Goal: Task Accomplishment & Management: Use online tool/utility

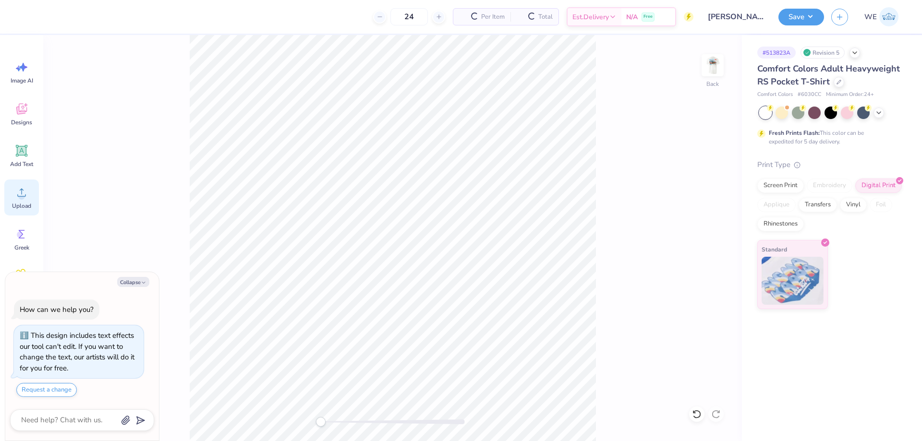
click at [24, 199] on icon at bounding box center [21, 192] width 14 height 14
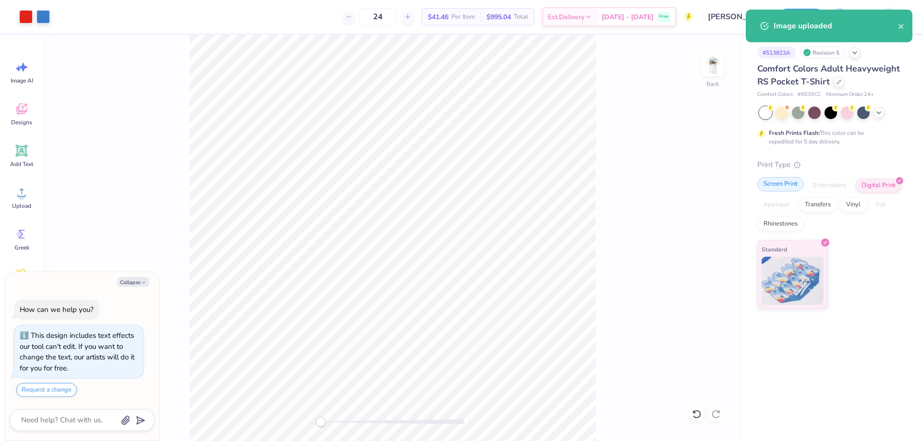
click at [777, 187] on div "Screen Print" at bounding box center [780, 184] width 47 height 14
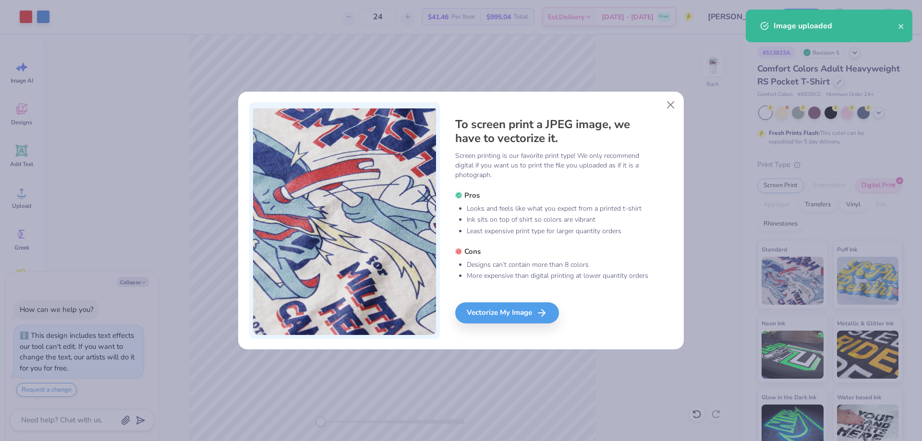
click at [704, 195] on div "To screen print a JPEG image, we have to vectorize it. Screen printing is our f…" at bounding box center [461, 220] width 922 height 441
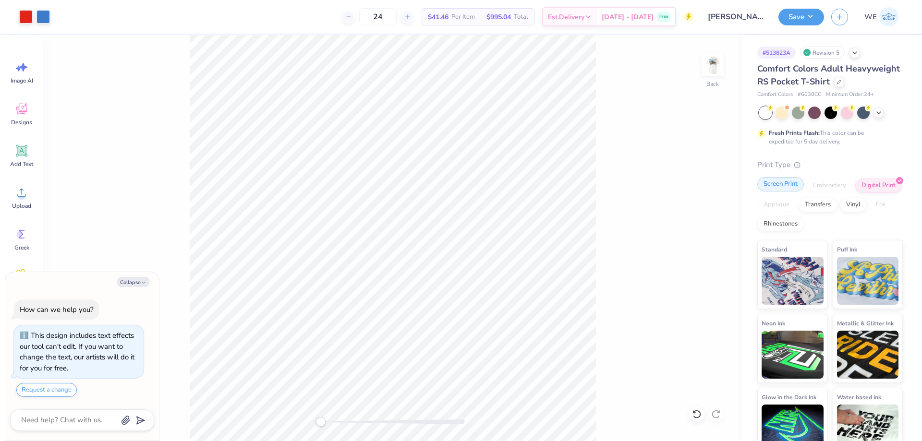
click at [769, 192] on div "Screen Print" at bounding box center [780, 184] width 47 height 14
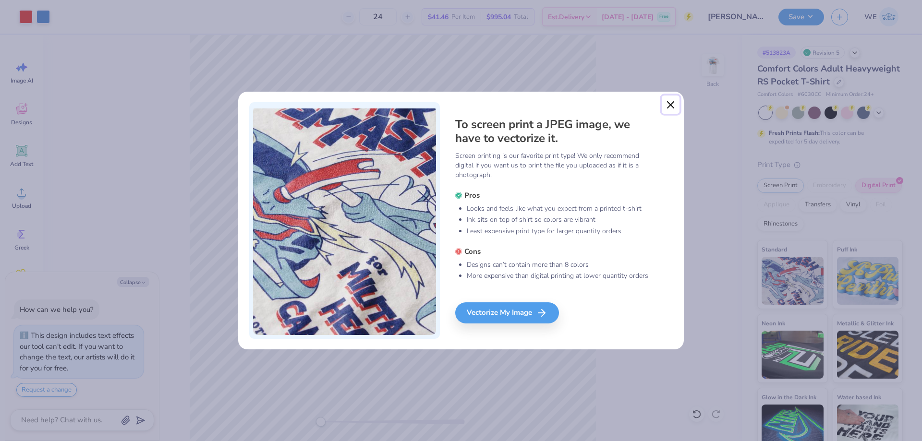
click at [671, 103] on button "Close" at bounding box center [670, 105] width 18 height 18
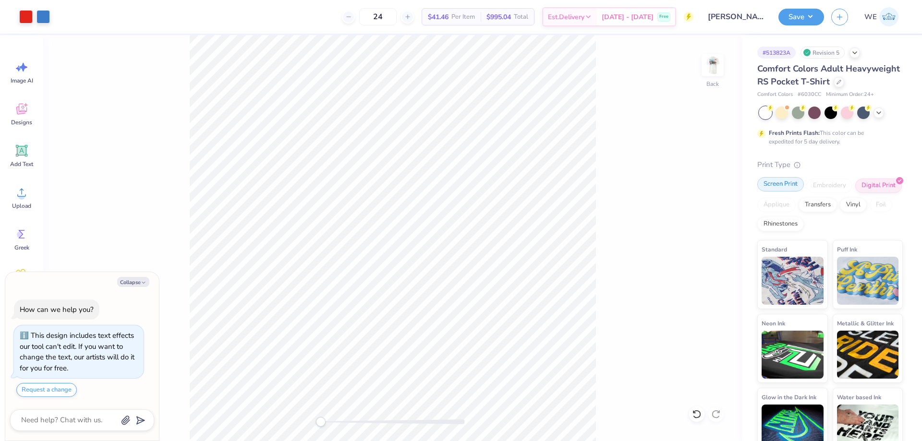
click at [774, 205] on div "Screen Print Embroidery Digital Print Applique Transfers Vinyl Foil Rhinestones" at bounding box center [829, 205] width 145 height 53
click at [712, 68] on img at bounding box center [712, 65] width 38 height 38
click at [766, 192] on div "Screen Print" at bounding box center [780, 184] width 47 height 14
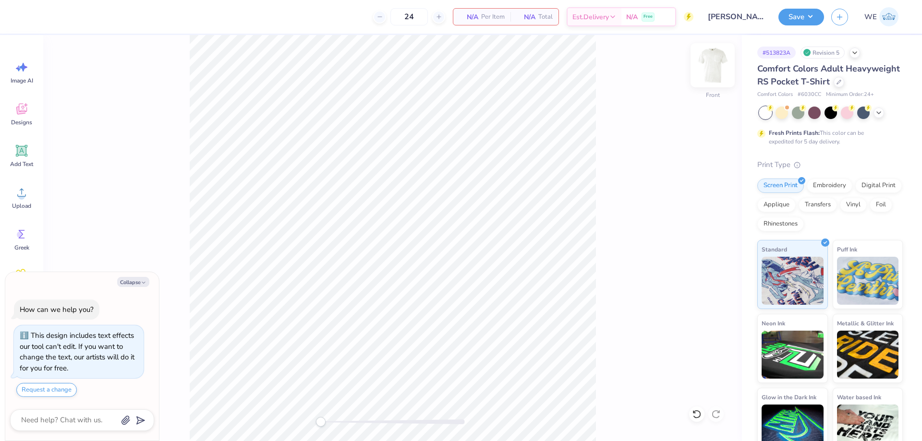
click at [706, 77] on img at bounding box center [712, 65] width 38 height 38
click at [37, 195] on div "Upload" at bounding box center [21, 198] width 35 height 36
click at [704, 67] on img at bounding box center [712, 65] width 38 height 38
click at [24, 194] on icon at bounding box center [21, 192] width 14 height 14
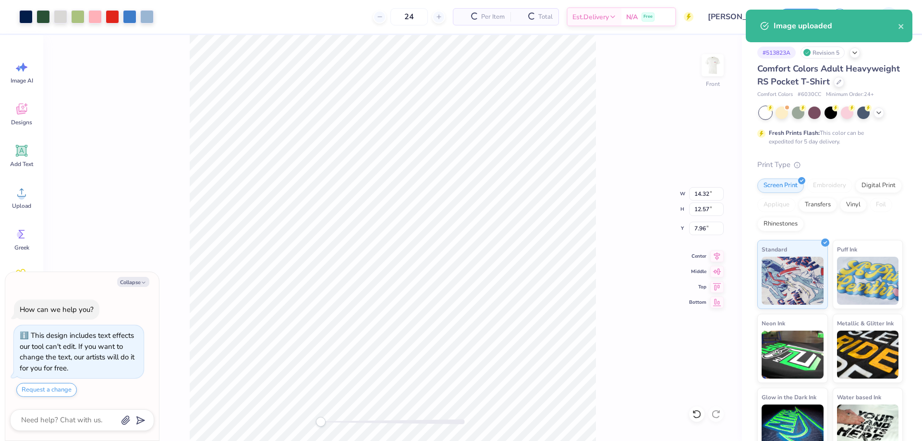
type textarea "x"
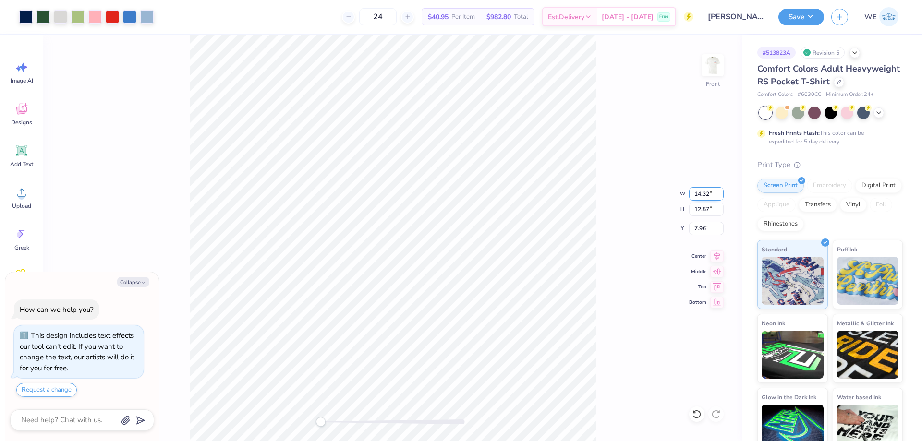
click at [699, 192] on input "14.32" at bounding box center [706, 193] width 35 height 13
type input "12"
type textarea "x"
type input "3"
click at [809, 14] on button "Save" at bounding box center [801, 15] width 46 height 17
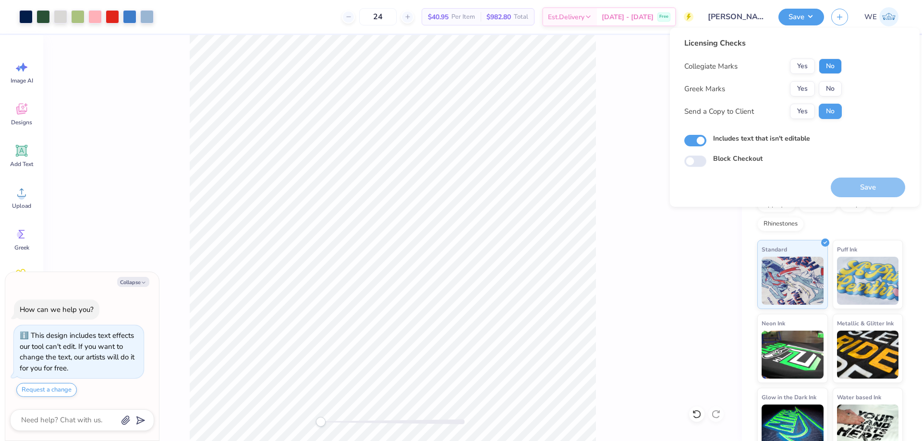
click at [826, 67] on button "No" at bounding box center [829, 66] width 23 height 15
click at [803, 87] on button "Yes" at bounding box center [802, 88] width 25 height 15
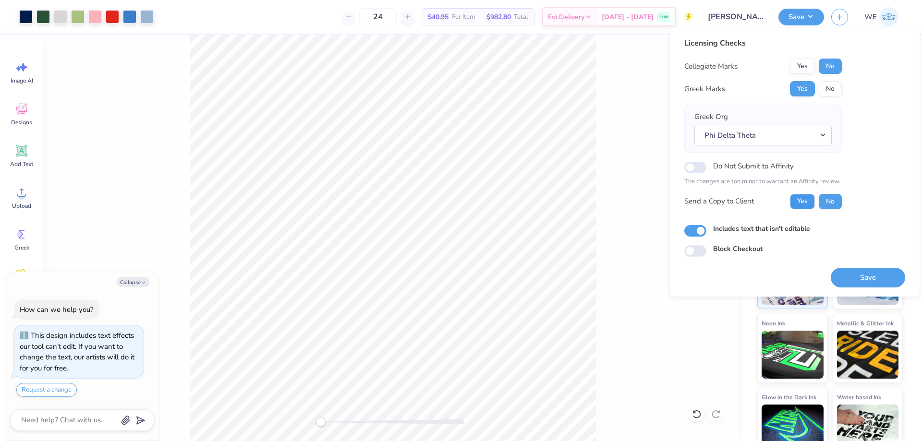
click at [805, 201] on button "Yes" at bounding box center [802, 201] width 25 height 15
click at [860, 276] on button "Save" at bounding box center [867, 278] width 74 height 20
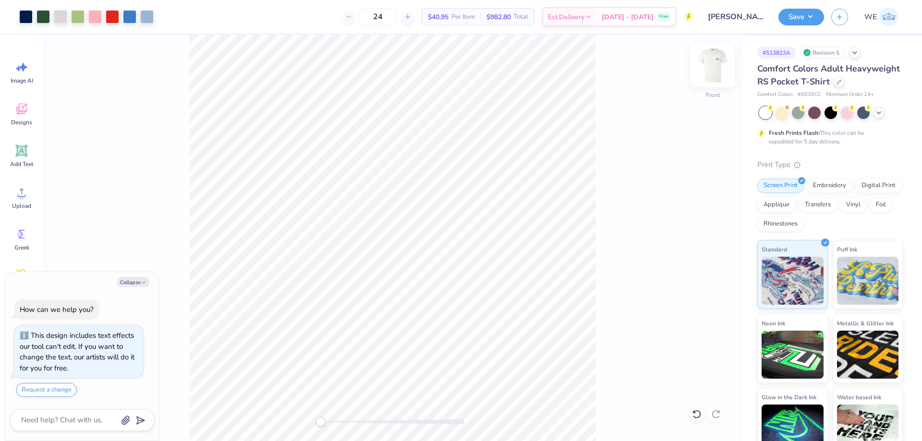
click at [715, 66] on img at bounding box center [712, 65] width 38 height 38
click at [24, 198] on circle at bounding box center [21, 196] width 7 height 7
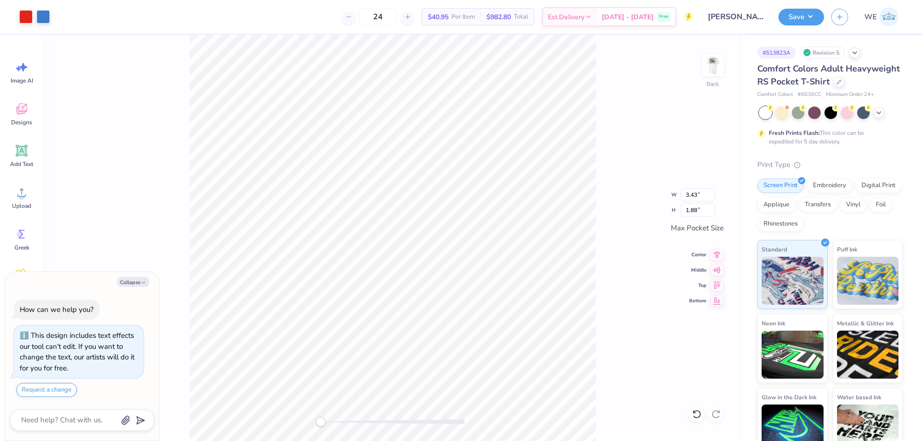
click at [810, 12] on div "Image uploaded" at bounding box center [828, 10] width 170 height 4
click at [805, 15] on button "Save" at bounding box center [801, 15] width 46 height 17
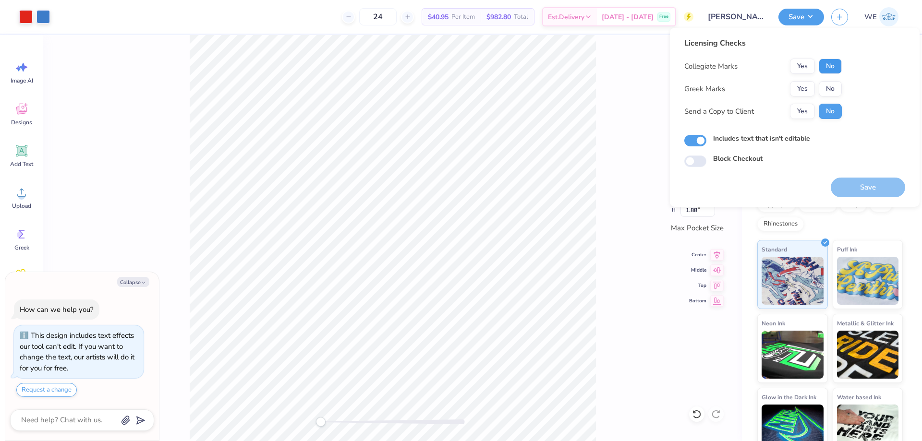
drag, startPoint x: 825, startPoint y: 70, endPoint x: 816, endPoint y: 80, distance: 12.6
click at [824, 71] on button "No" at bounding box center [829, 66] width 23 height 15
click at [808, 87] on button "Yes" at bounding box center [802, 88] width 25 height 15
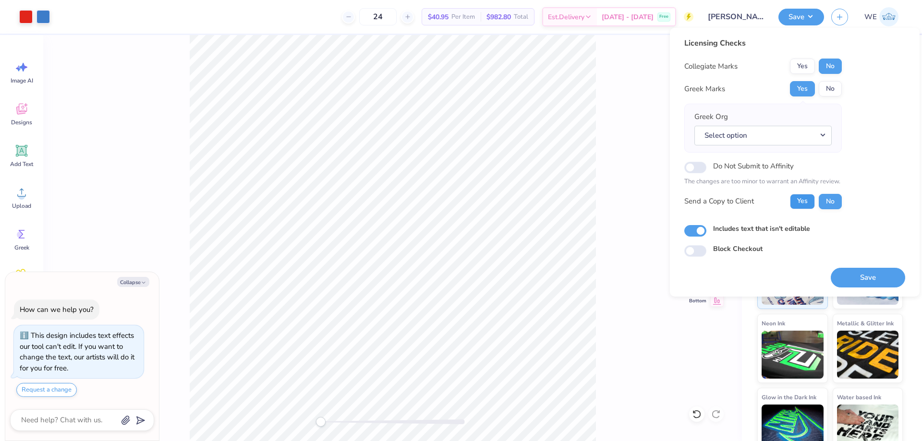
click at [805, 195] on button "Yes" at bounding box center [802, 201] width 25 height 15
type textarea "x"
click at [729, 142] on button "Select option" at bounding box center [762, 136] width 137 height 20
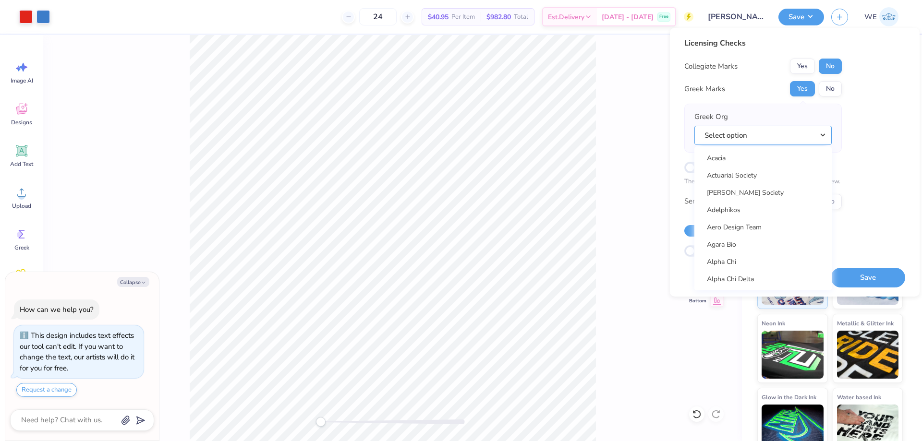
click at [694, 126] on button "Select option" at bounding box center [762, 136] width 137 height 20
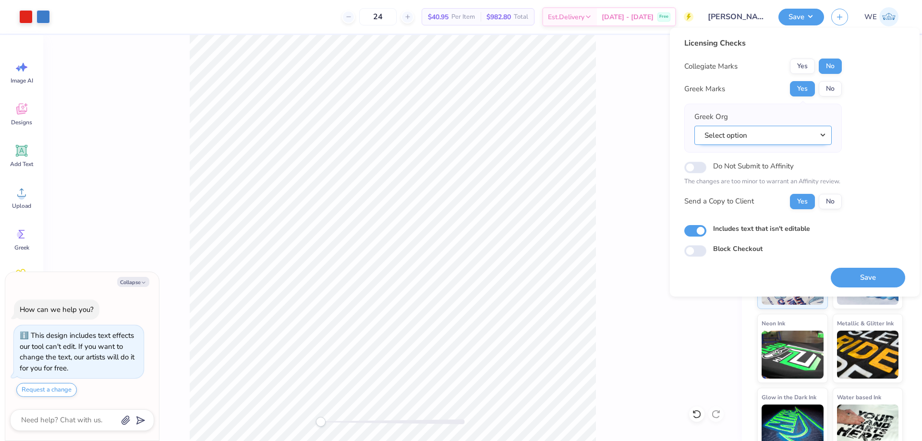
click at [730, 140] on button "Select option" at bounding box center [762, 136] width 137 height 20
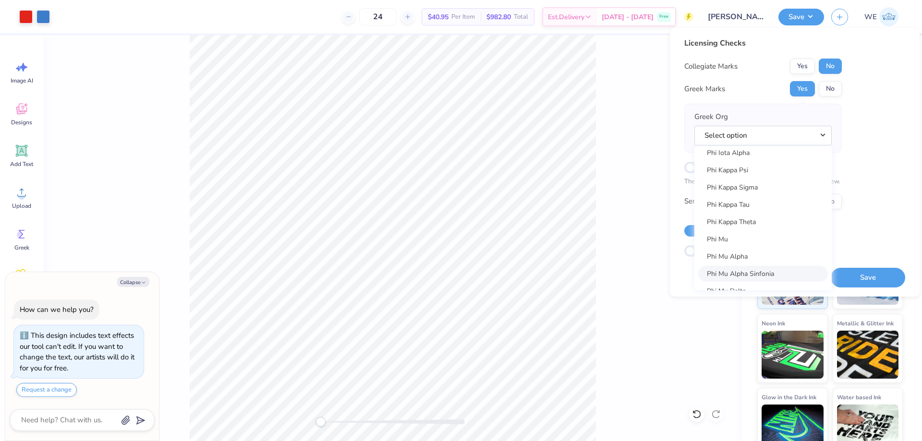
scroll to position [4960, 0]
click at [747, 228] on link "Phi Delta Theta" at bounding box center [763, 227] width 130 height 16
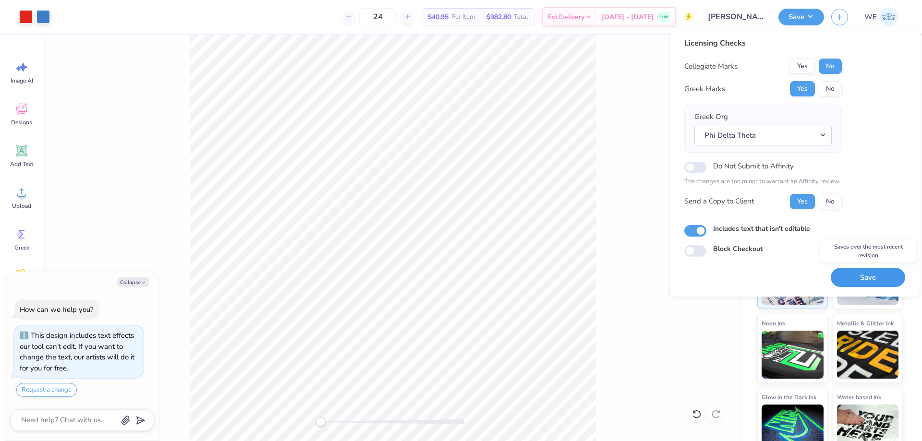
click at [858, 274] on button "Save" at bounding box center [867, 278] width 74 height 20
type textarea "x"
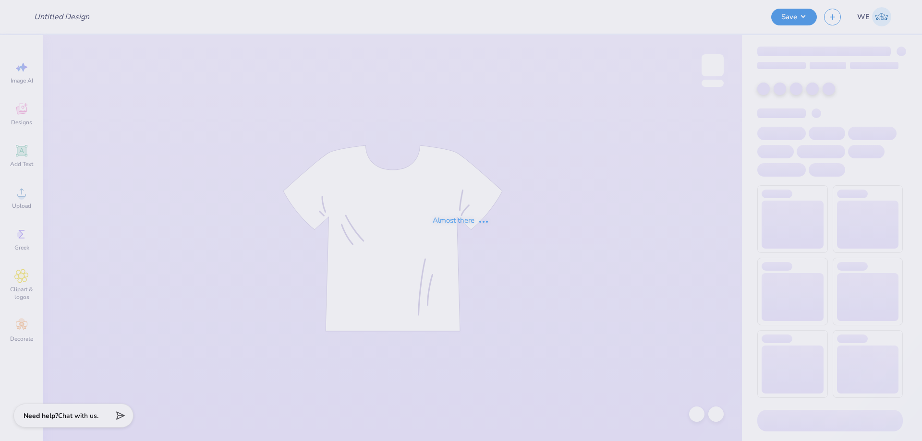
type input "Block - Alpha Delta Phi at University of Illinois Urbana-Champai"
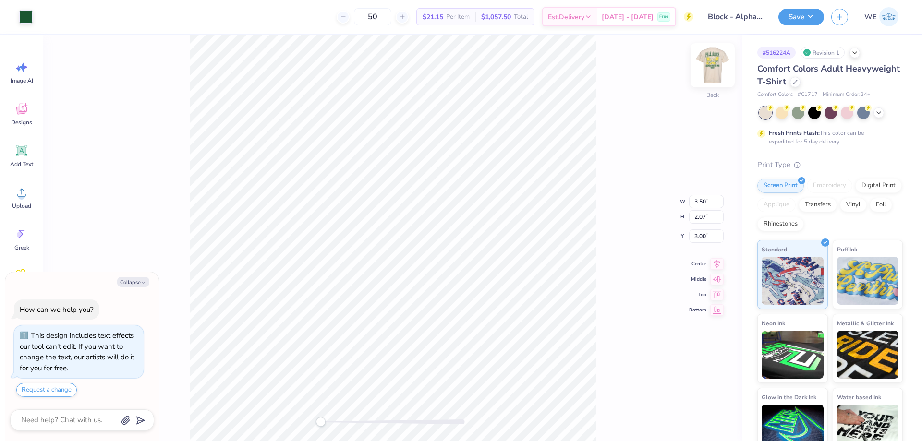
click at [711, 72] on img at bounding box center [712, 65] width 38 height 38
click at [717, 66] on img at bounding box center [712, 65] width 38 height 38
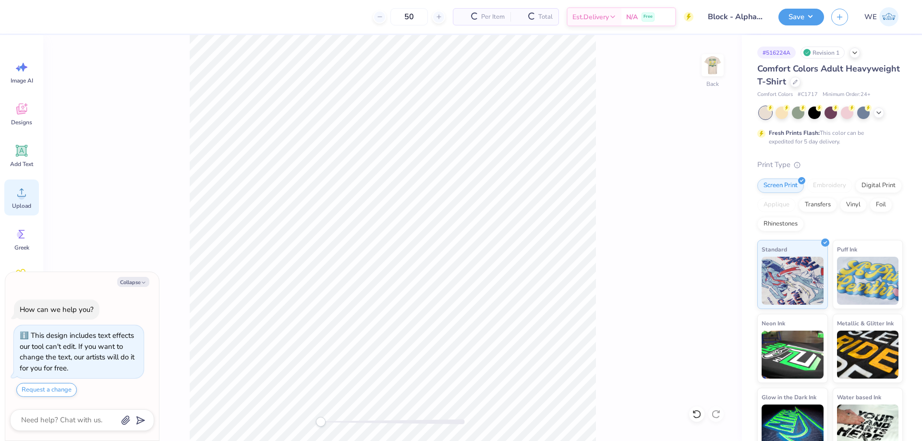
click at [20, 188] on icon at bounding box center [21, 192] width 14 height 14
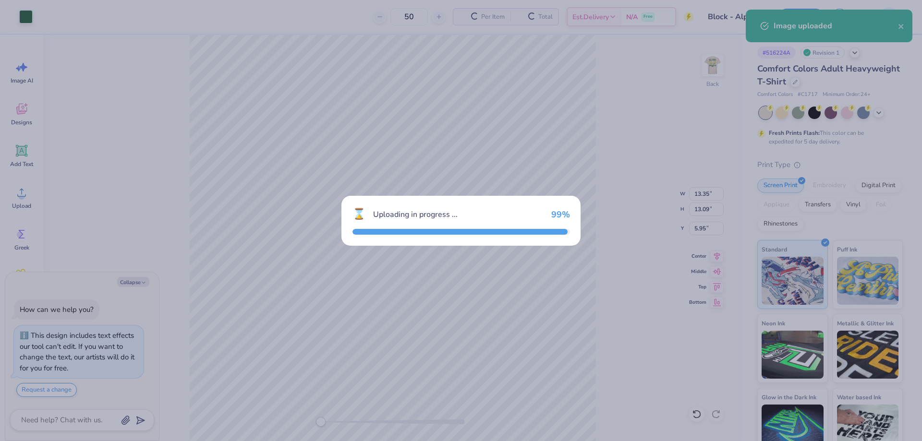
type textarea "x"
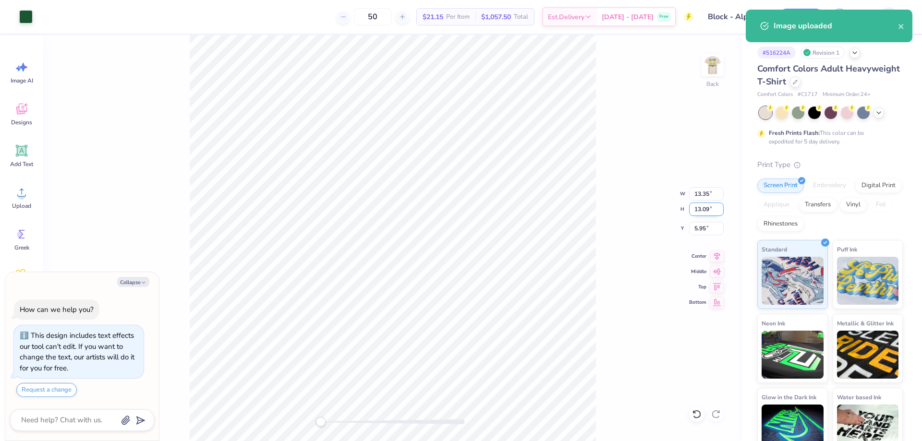
click at [697, 209] on input "13.09" at bounding box center [706, 209] width 35 height 13
type input "3.5"
type textarea "x"
type input "0.95"
type input "2.66"
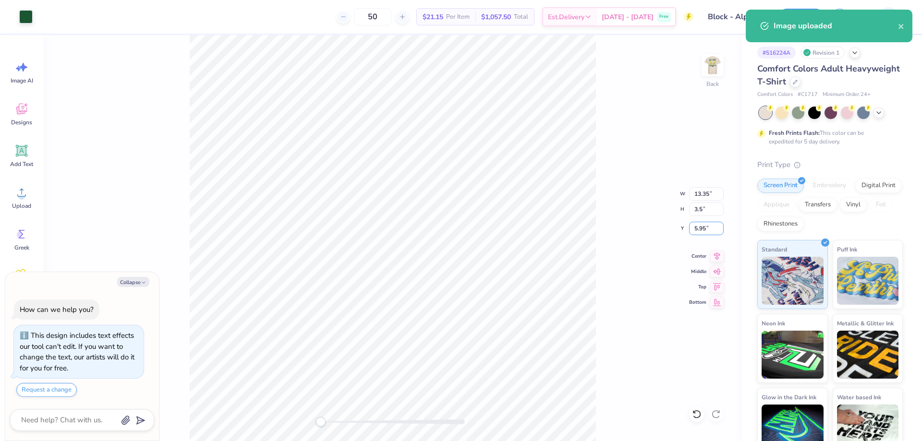
type input "11.27"
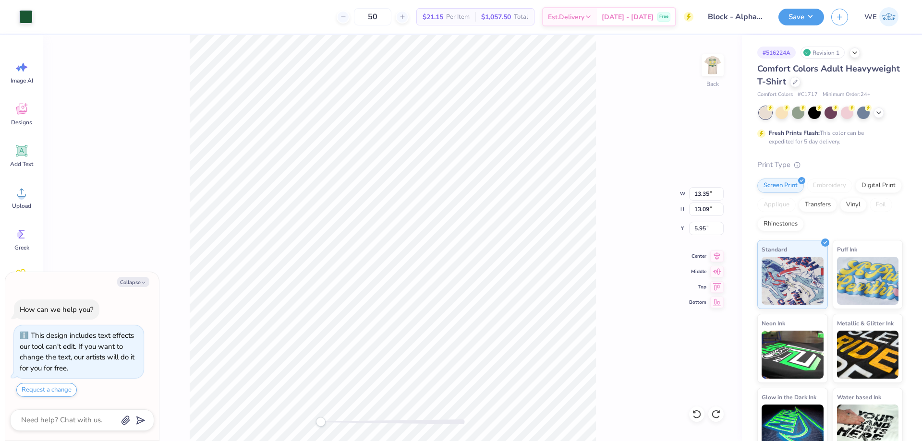
type textarea "x"
type input "2.82"
type input "4.95"
type input "6.48"
type textarea "x"
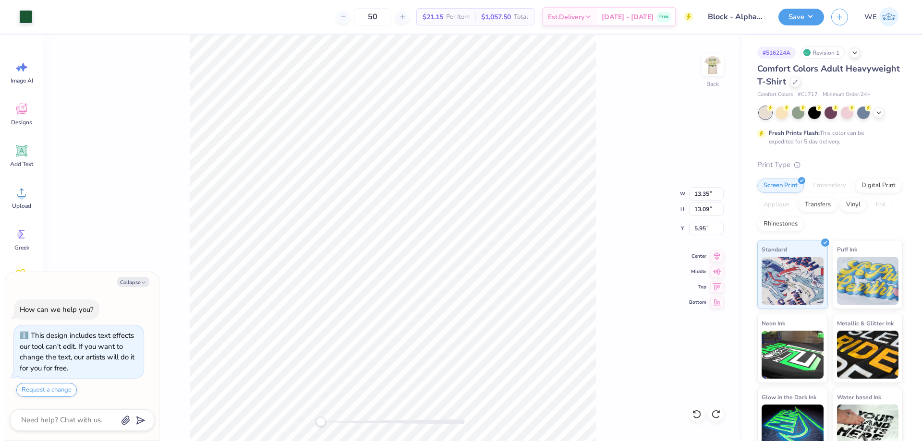
type input "4.14"
type input "6.23"
type input "6.50"
type textarea "x"
type input "13.35"
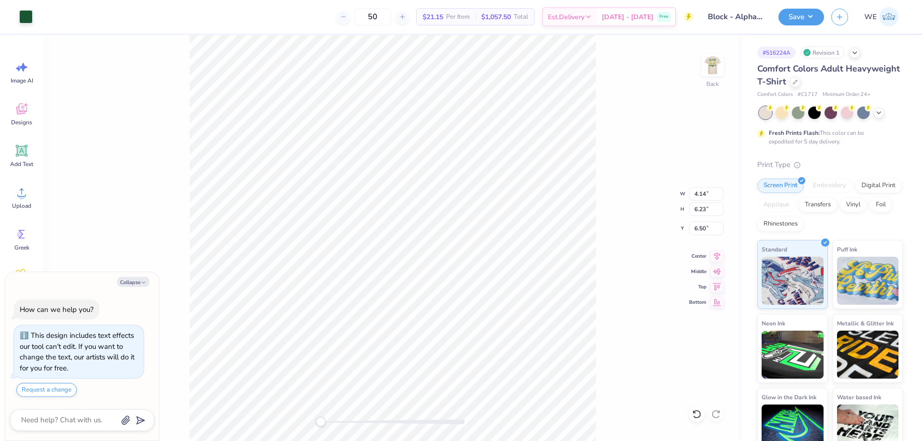
type input "13.09"
type input "5.95"
type textarea "x"
click at [710, 194] on input "13.35" at bounding box center [706, 193] width 35 height 13
type input "3"
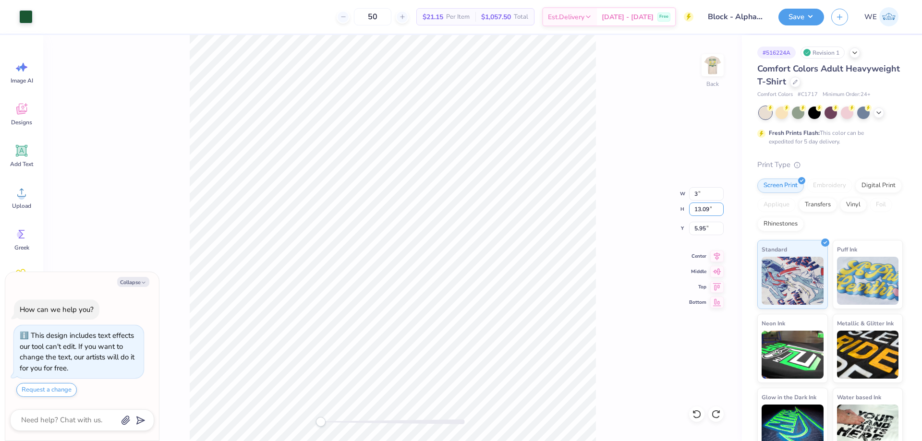
type textarea "x"
type input "0.67"
type input "2.19"
type input "11.49"
click at [412, 332] on li "Group" at bounding box center [415, 335] width 75 height 19
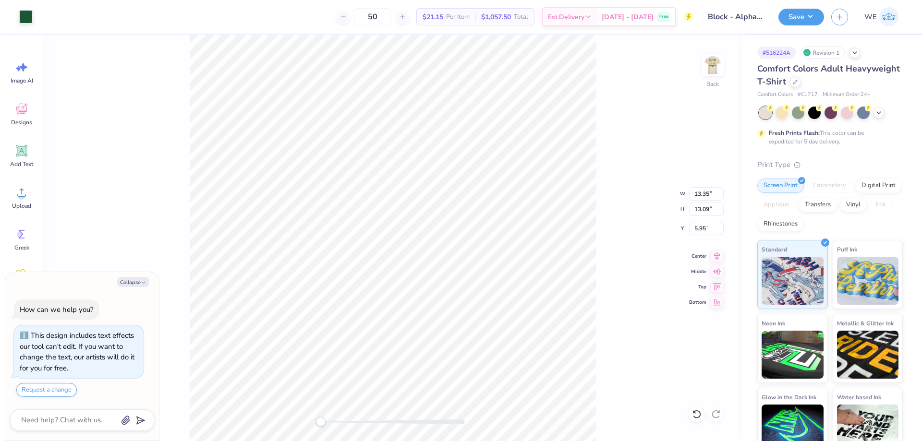
type textarea "x"
click at [706, 194] on input "13.35" at bounding box center [706, 193] width 35 height 13
type input "3"
type textarea "x"
click at [707, 230] on input "12.20" at bounding box center [706, 228] width 35 height 13
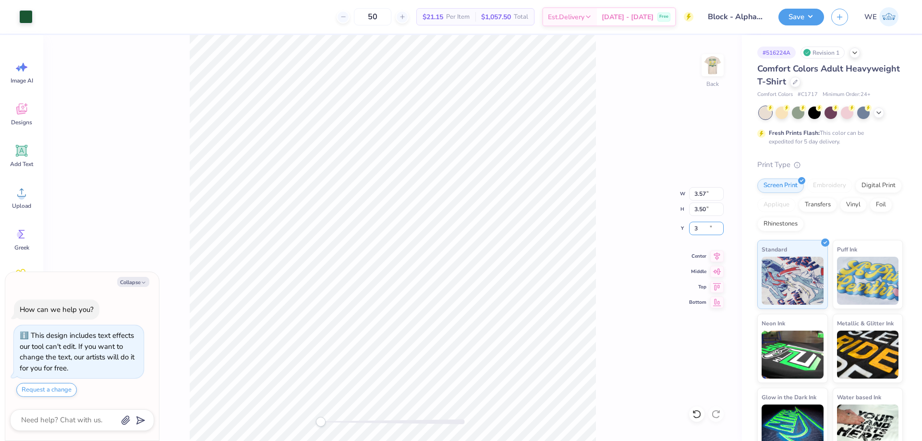
type input "3"
click at [721, 60] on img at bounding box center [712, 65] width 38 height 38
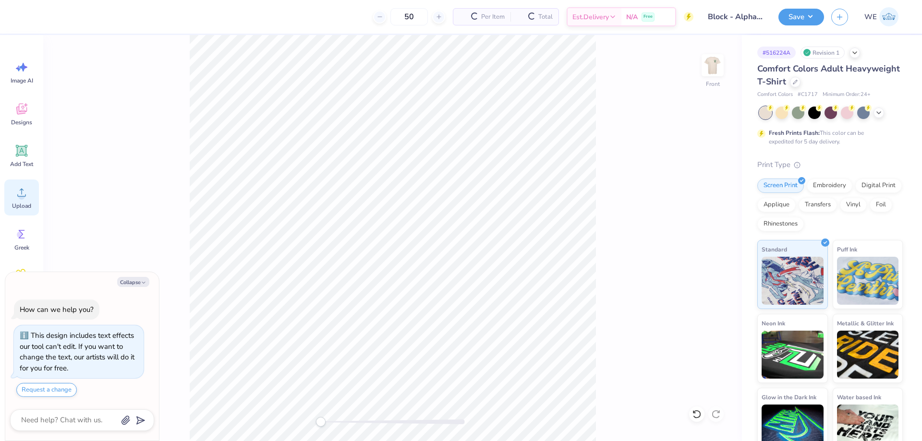
click at [30, 189] on div "Upload" at bounding box center [21, 198] width 35 height 36
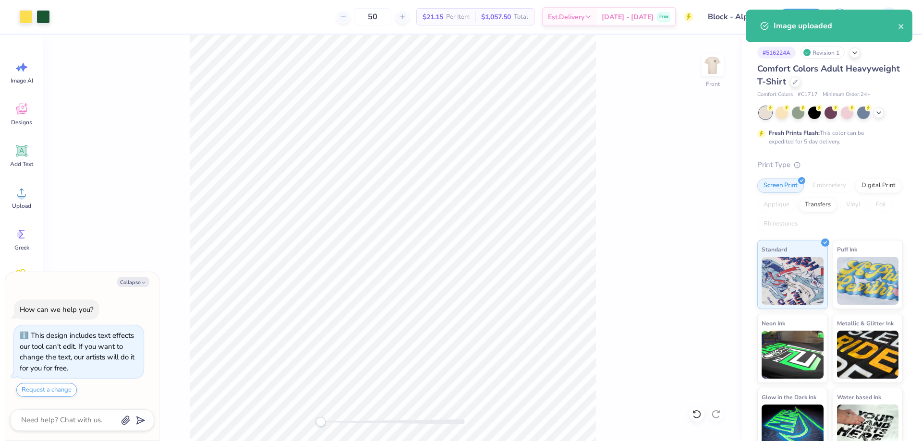
type textarea "x"
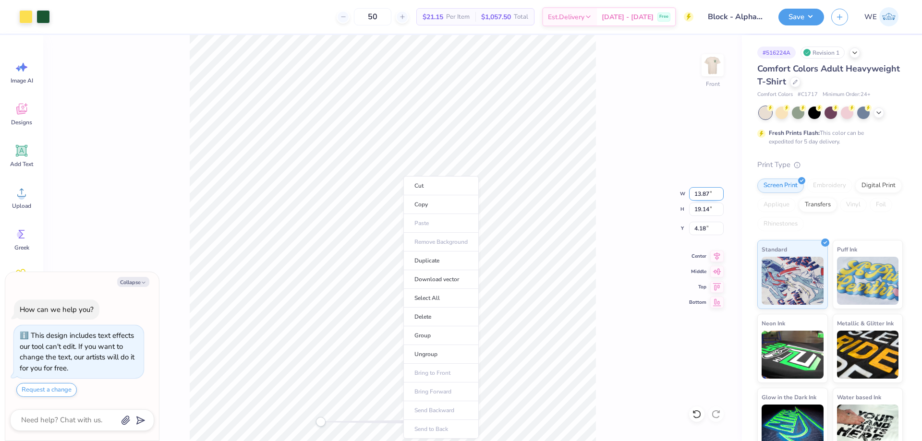
click at [694, 198] on input "13.87" at bounding box center [706, 193] width 35 height 13
click at [700, 210] on input "19.14" at bounding box center [706, 209] width 35 height 13
type input "15"
type textarea "x"
type input "8.52"
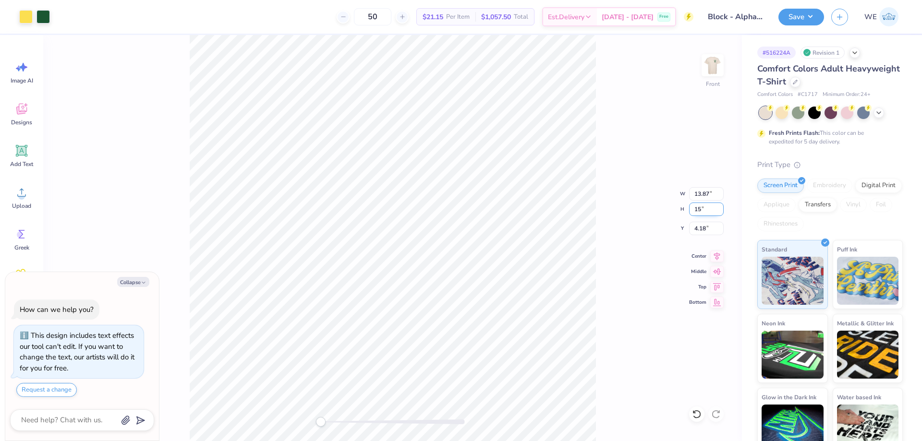
type input "13.45"
type input "6.35"
click at [384, 336] on li "Group" at bounding box center [383, 335] width 75 height 19
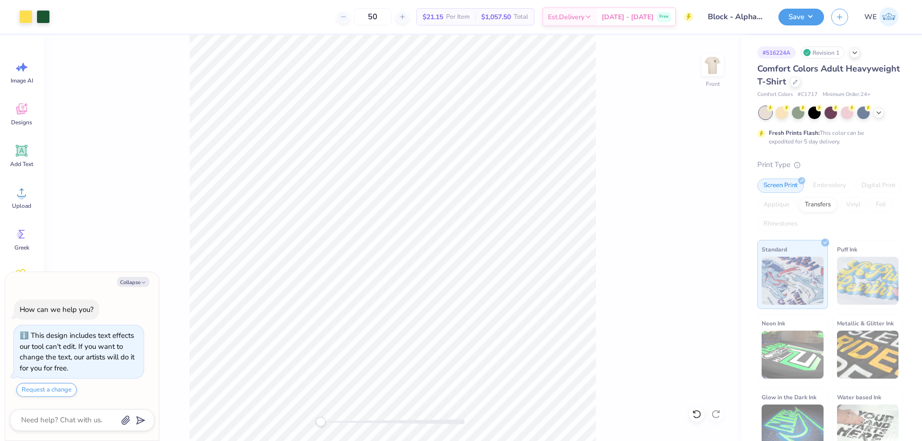
type textarea "x"
click at [698, 211] on input "19.14" at bounding box center [706, 209] width 35 height 13
type input "15"
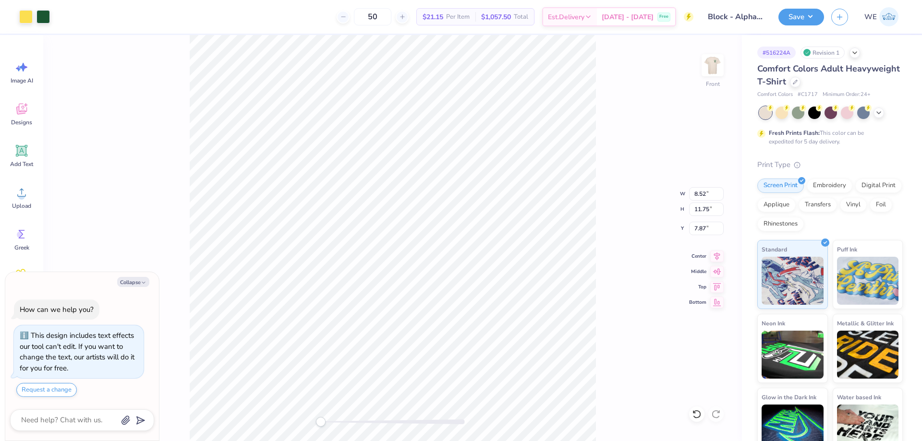
type textarea "x"
type input "13.87"
type input "19.14"
type input "4.18"
click at [28, 200] on div "Upload" at bounding box center [21, 198] width 35 height 36
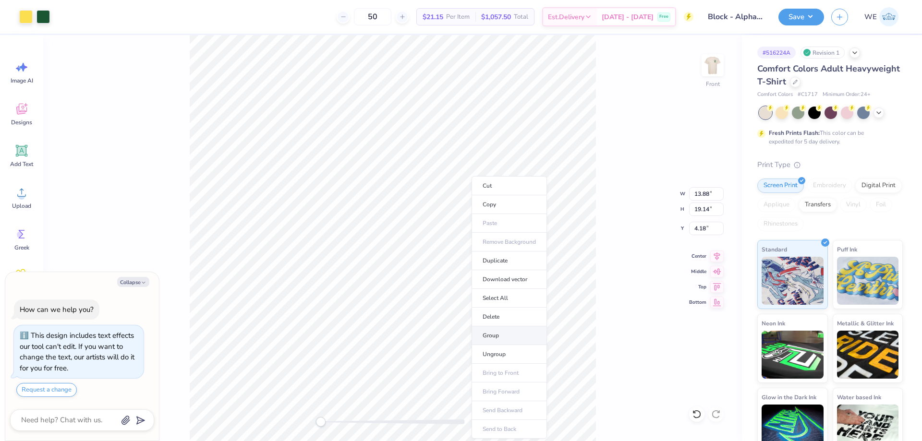
click at [510, 334] on li "Group" at bounding box center [508, 335] width 75 height 19
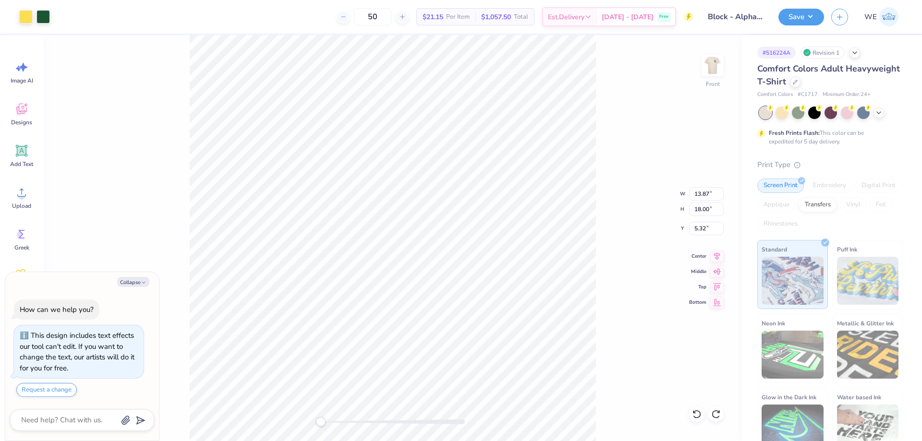
type textarea "x"
type input "13.88"
type input "19.14"
type input "4.18"
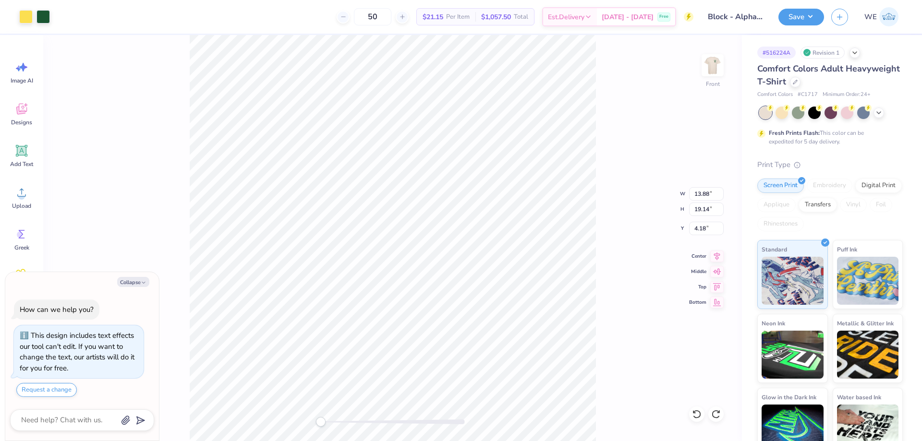
type textarea "x"
type input "8.52"
type input "13.47"
type input "4.28"
type textarea "x"
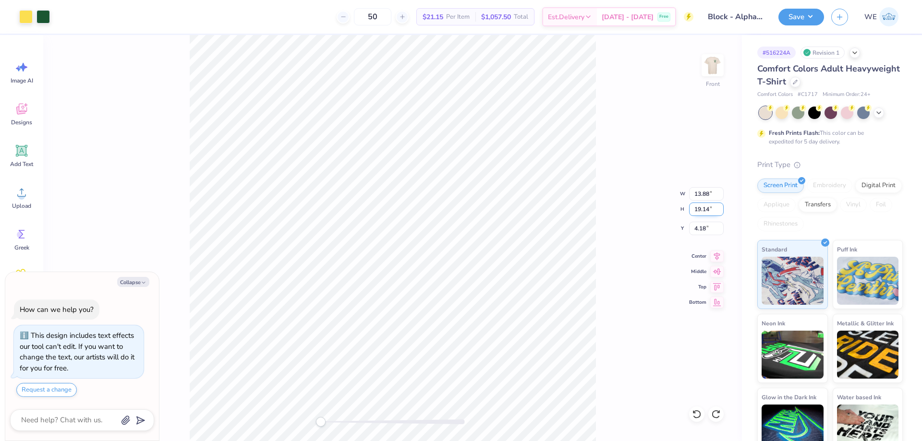
click at [707, 208] on input "19.14" at bounding box center [706, 209] width 35 height 13
type input "15"
type textarea "x"
type input "8.52"
type input "13.47"
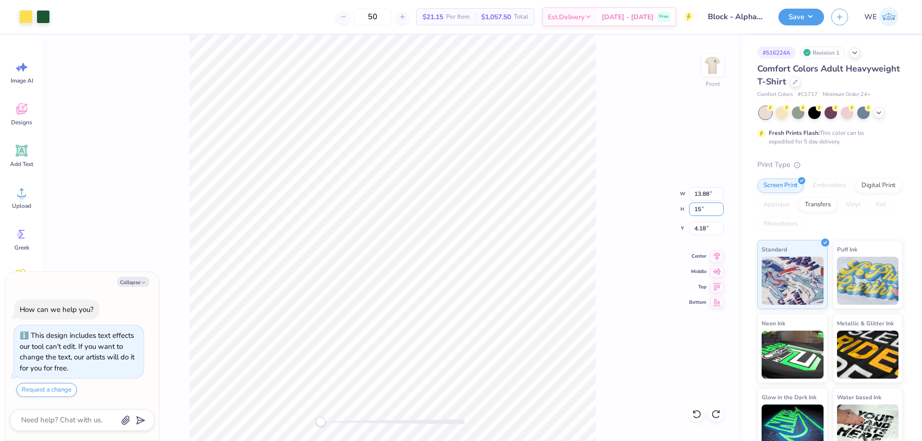
type input "6.35"
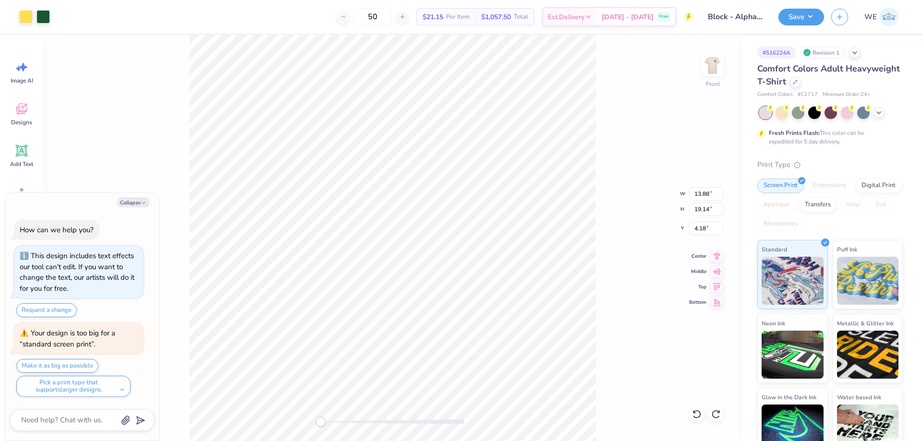
type textarea "x"
type input "7.43"
type input "12.52"
type input "4.29"
type textarea "x"
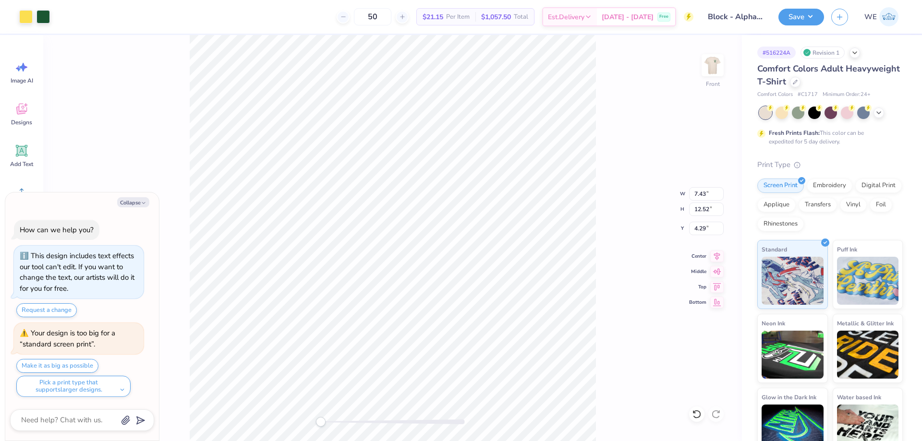
type input "13.88"
type input "19.14"
type input "4.18"
type textarea "x"
type input "13.88"
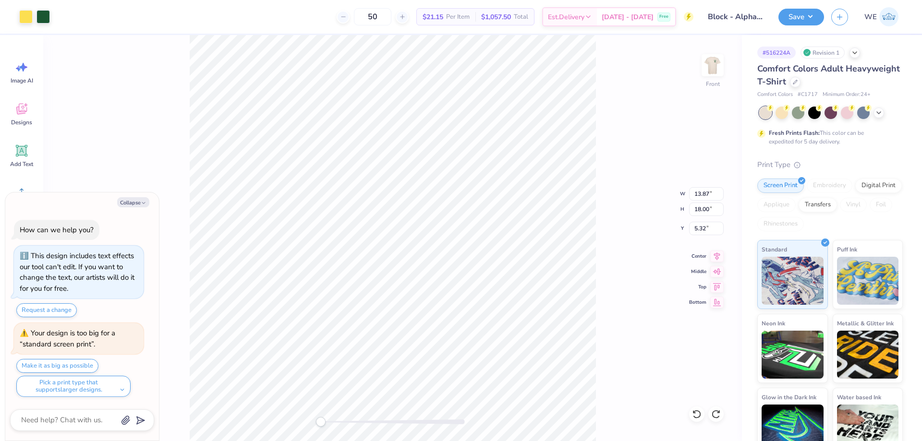
type input "19.14"
type input "4.18"
click at [437, 333] on li "Group" at bounding box center [439, 335] width 75 height 19
click at [719, 257] on icon at bounding box center [716, 255] width 13 height 12
click at [462, 355] on li "Ungroup" at bounding box center [459, 354] width 75 height 19
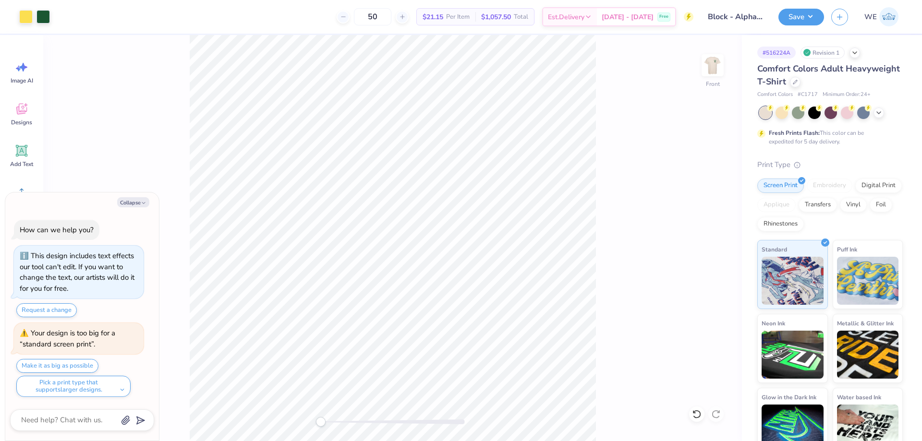
type textarea "x"
click at [707, 230] on input "4.22" at bounding box center [706, 228] width 35 height 13
type input "3"
type textarea "x"
type input "3.00"
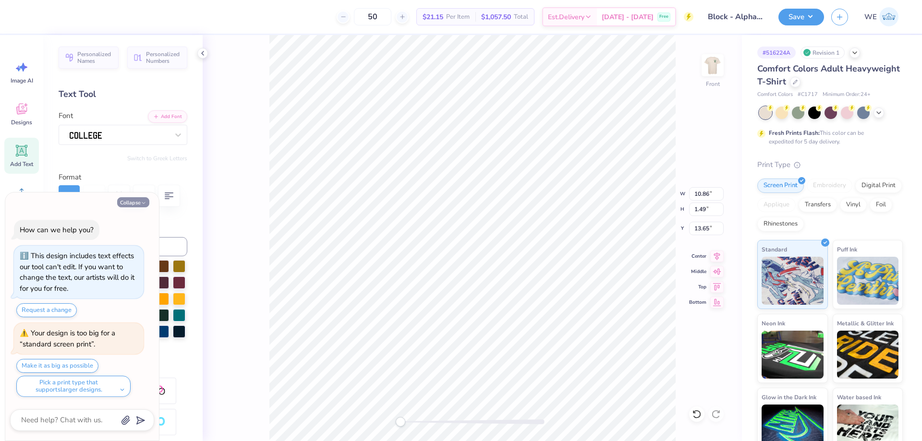
click at [139, 202] on button "Collapse" at bounding box center [133, 202] width 32 height 10
type textarea "x"
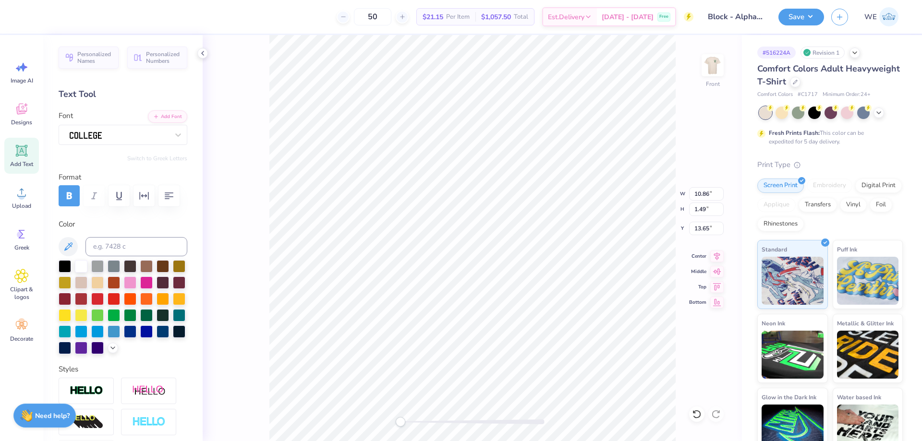
click at [227, 253] on div "Front W 10.86 10.86 " H 1.49 1.49 " Y 13.65 13.65 " Center Middle Top Bottom" at bounding box center [472, 238] width 539 height 406
click at [74, 192] on icon "button" at bounding box center [69, 196] width 12 height 12
type input "7.44"
type input "15.21"
click at [70, 192] on icon "button" at bounding box center [69, 195] width 5 height 7
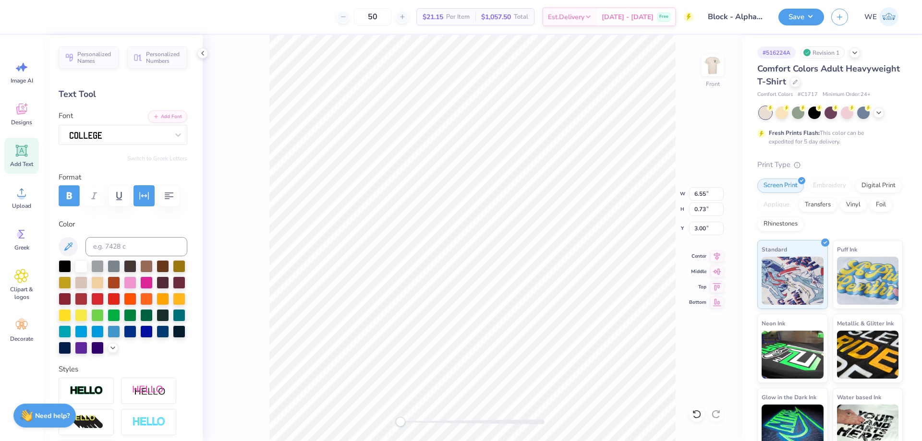
click at [64, 194] on icon "button" at bounding box center [69, 196] width 12 height 12
click at [250, 228] on div "Front W 6.55 6.55 " H 0.73 0.73 " Y 3.00 3.00 " Center Middle Top Bottom" at bounding box center [472, 238] width 539 height 406
click at [714, 73] on img at bounding box center [712, 65] width 38 height 38
click at [562, 319] on li "Ungroup" at bounding box center [564, 315] width 75 height 19
type input "2.10"
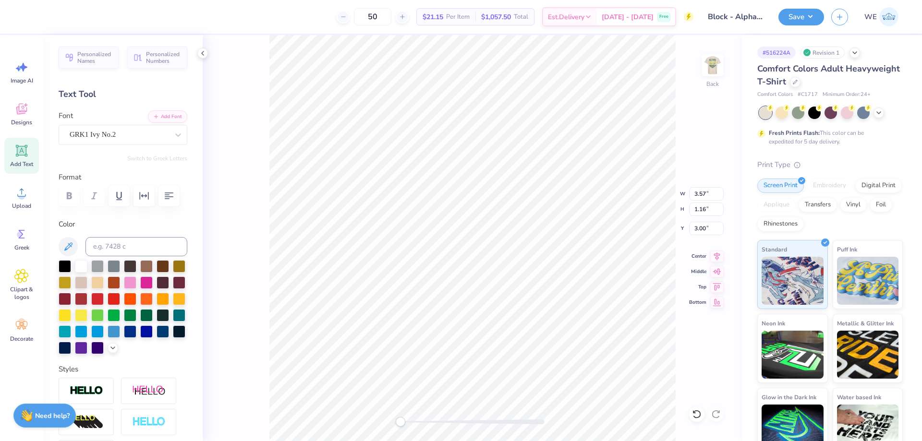
type input "4.36"
click at [710, 67] on img at bounding box center [712, 65] width 38 height 38
click at [796, 19] on button "Save" at bounding box center [801, 15] width 46 height 17
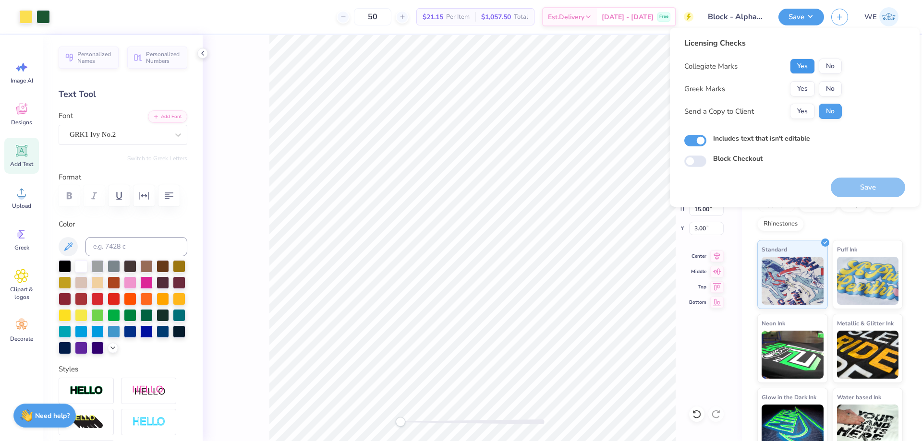
click at [803, 68] on button "Yes" at bounding box center [802, 66] width 25 height 15
click at [803, 86] on button "Yes" at bounding box center [802, 88] width 25 height 15
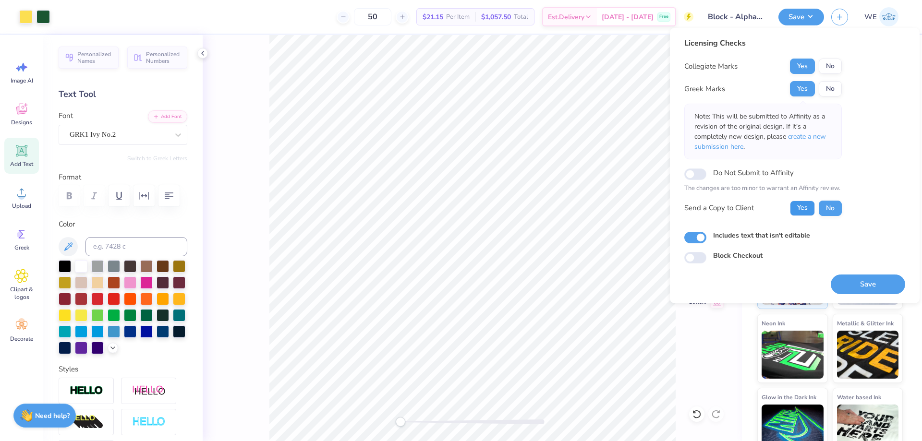
click at [804, 210] on button "Yes" at bounding box center [802, 208] width 25 height 15
click at [850, 276] on button "Save" at bounding box center [867, 285] width 74 height 20
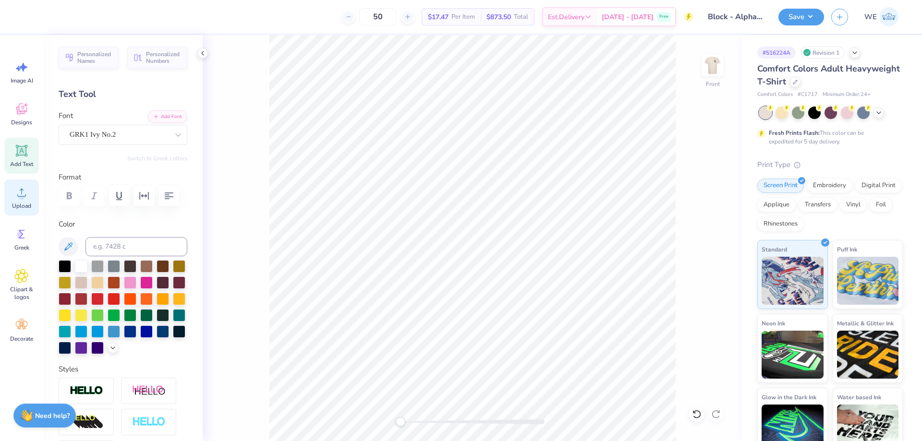
click at [29, 189] on div "Upload" at bounding box center [21, 198] width 35 height 36
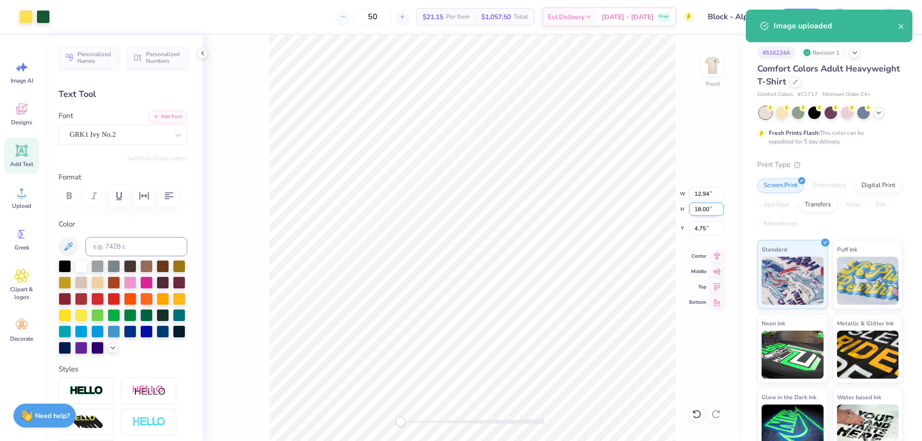
click at [703, 211] on input "18.00" at bounding box center [706, 209] width 35 height 13
type input "15"
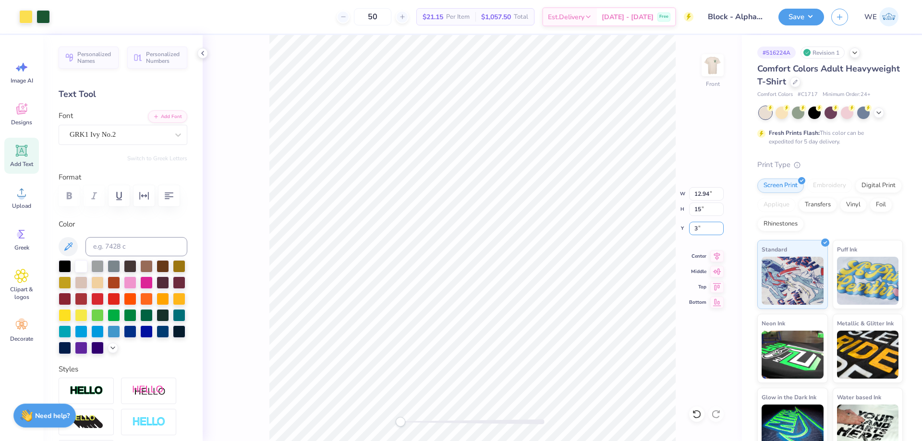
type input "3"
click at [711, 250] on icon at bounding box center [716, 255] width 13 height 12
click at [798, 15] on button "Save" at bounding box center [801, 17] width 46 height 17
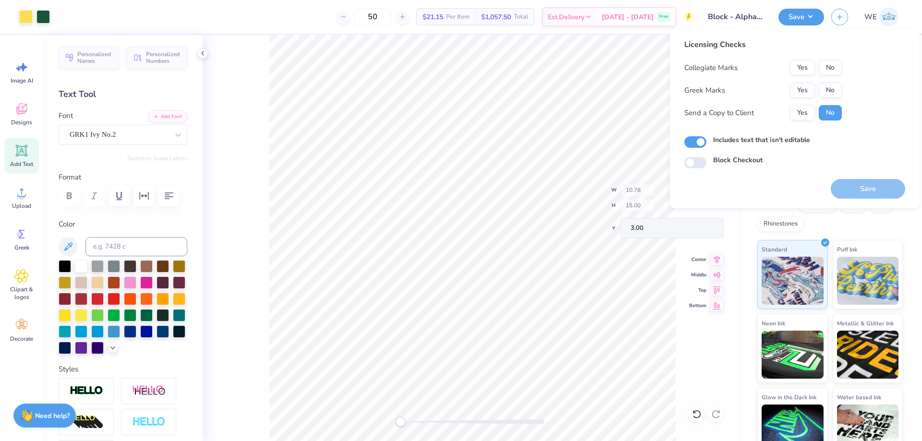
click at [799, 9] on div "Save" at bounding box center [801, 17] width 46 height 17
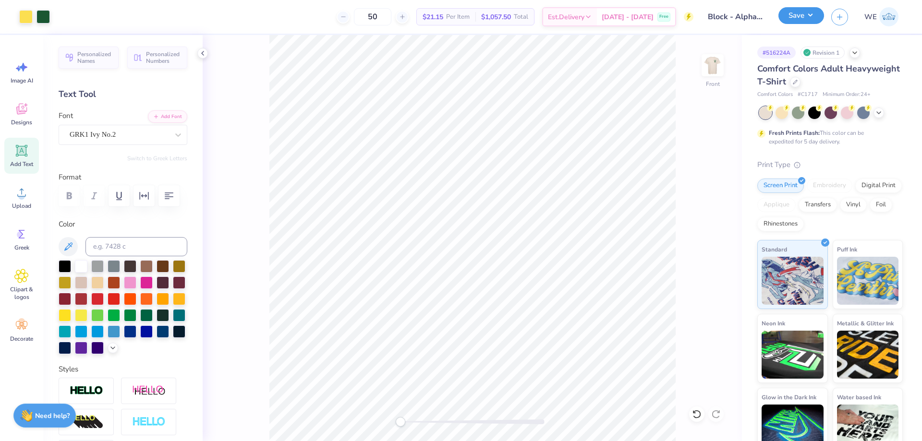
click at [797, 17] on button "Save" at bounding box center [801, 15] width 46 height 17
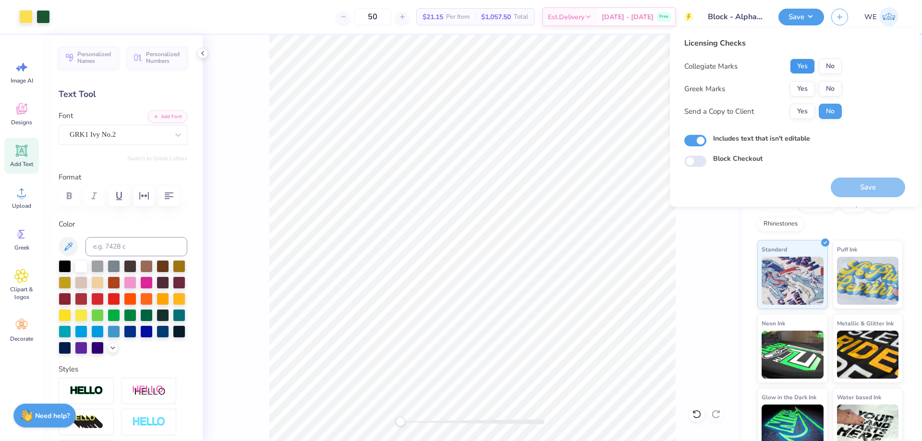
click at [799, 67] on button "Yes" at bounding box center [802, 66] width 25 height 15
click at [800, 85] on button "Yes" at bounding box center [802, 88] width 25 height 15
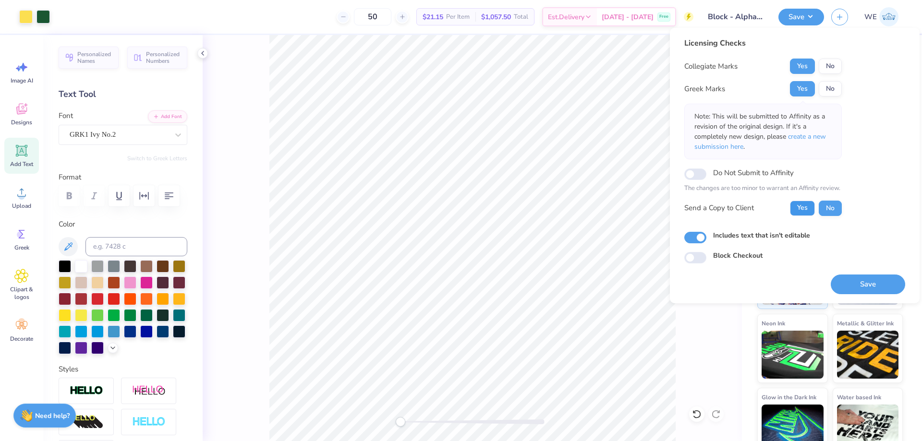
click at [803, 205] on button "Yes" at bounding box center [802, 208] width 25 height 15
click at [862, 285] on button "Save" at bounding box center [867, 285] width 74 height 20
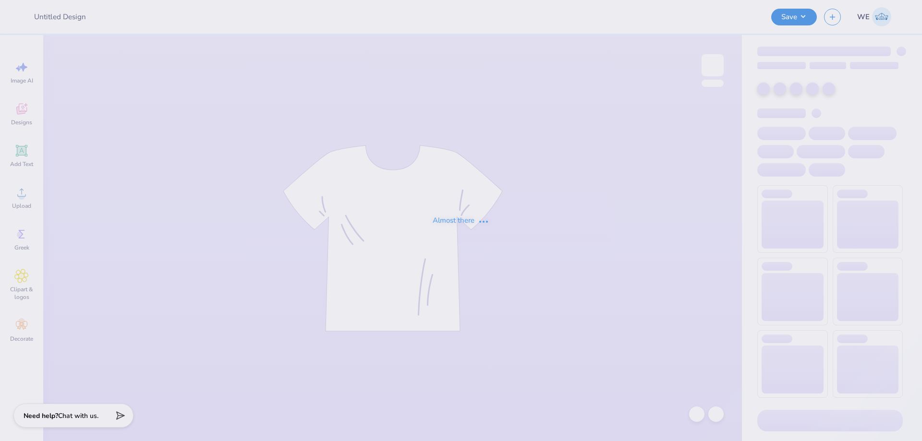
type input "Clive Moras : St. Norbert College"
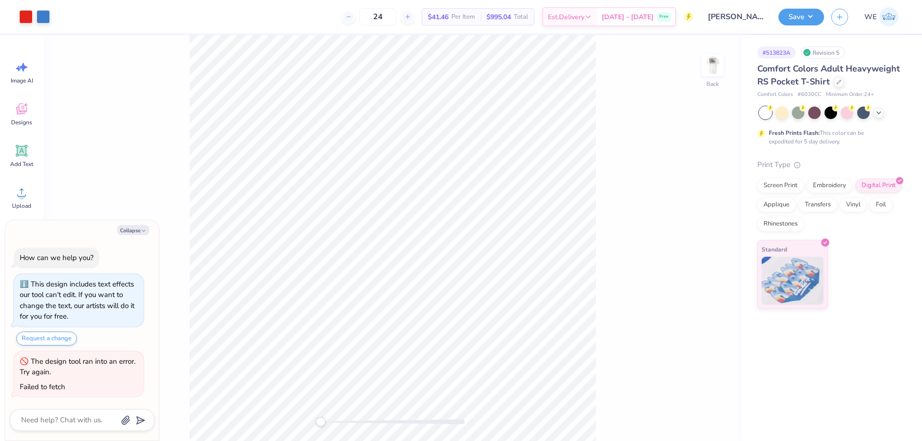
type textarea "x"
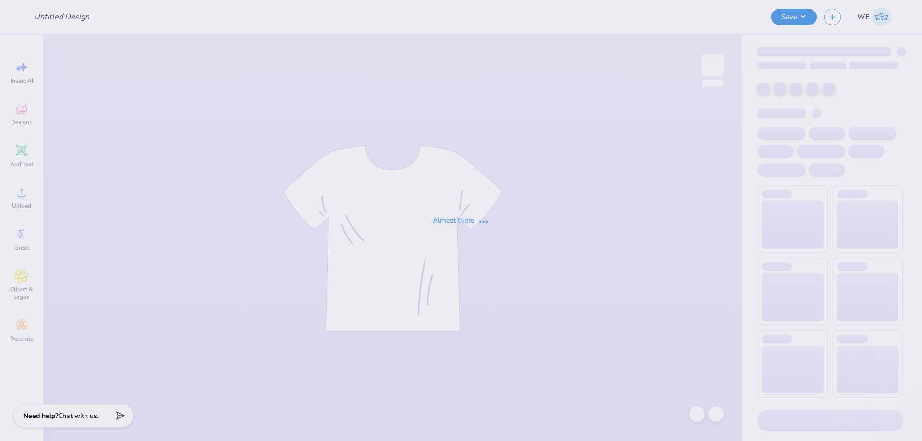
type input "[US_STATE] V"
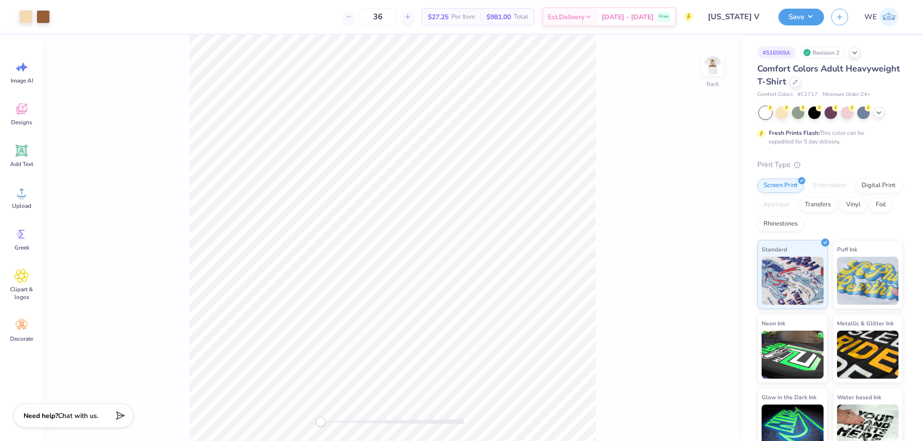
click at [603, 123] on div "Back" at bounding box center [392, 238] width 698 height 406
click at [709, 71] on img at bounding box center [712, 65] width 38 height 38
click at [707, 66] on img at bounding box center [712, 65] width 38 height 38
click at [702, 62] on div at bounding box center [712, 65] width 44 height 44
click at [25, 199] on icon at bounding box center [21, 192] width 14 height 14
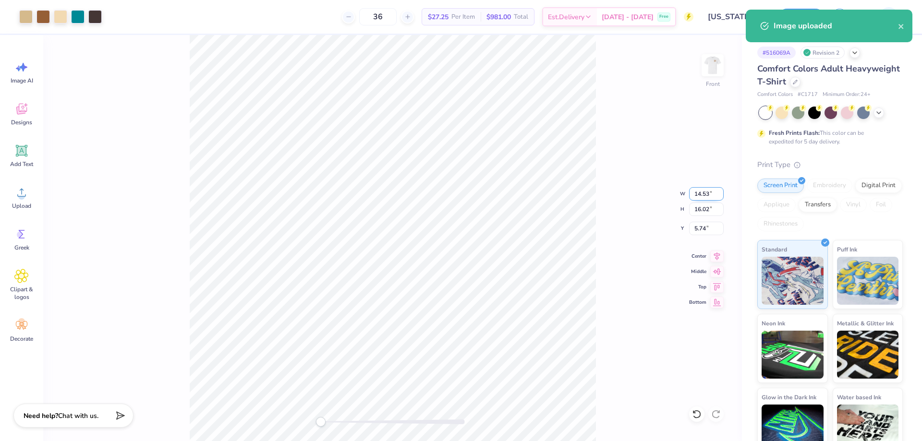
click at [700, 191] on input "14.53" at bounding box center [706, 193] width 35 height 13
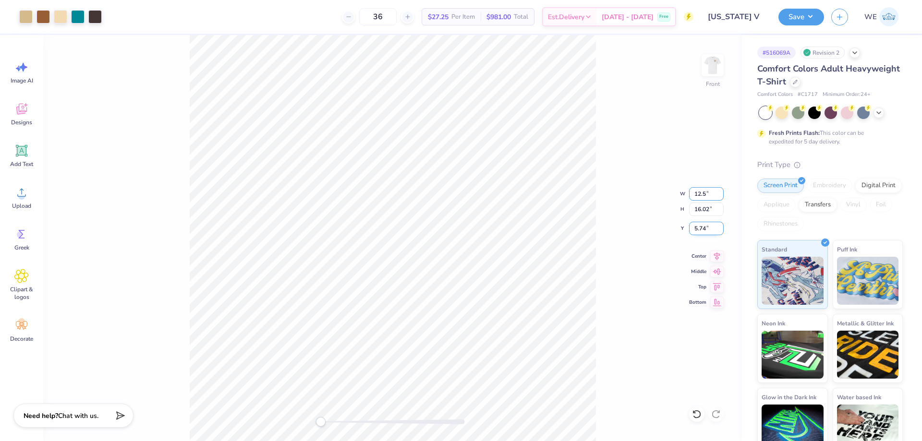
type input "12.5"
click at [697, 236] on div "Front W 12.5 12.5 " H 16.02 16.02 " Y 5.74 5.74 " Center Middle Top Bottom" at bounding box center [392, 238] width 698 height 406
click at [698, 231] on div "Front W 12.5 H 16.02 Y 5.74 Center Middle Top Bottom" at bounding box center [392, 238] width 698 height 406
click at [713, 221] on div "Front W 10.75 10.75 " H 11.85 11.85 " Y 7.82 7.82 " Center Middle Top Bottom" at bounding box center [392, 238] width 698 height 406
click at [704, 229] on input "7.82" at bounding box center [706, 228] width 35 height 13
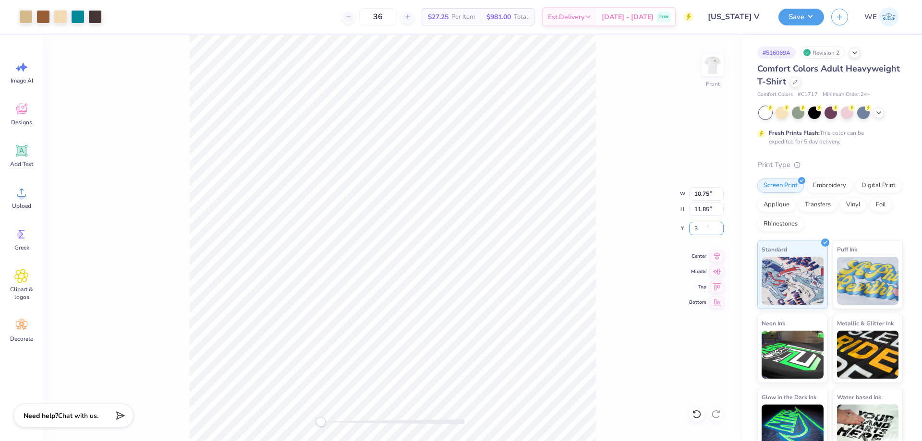
type input "3"
click at [808, 18] on button "Save" at bounding box center [801, 15] width 46 height 17
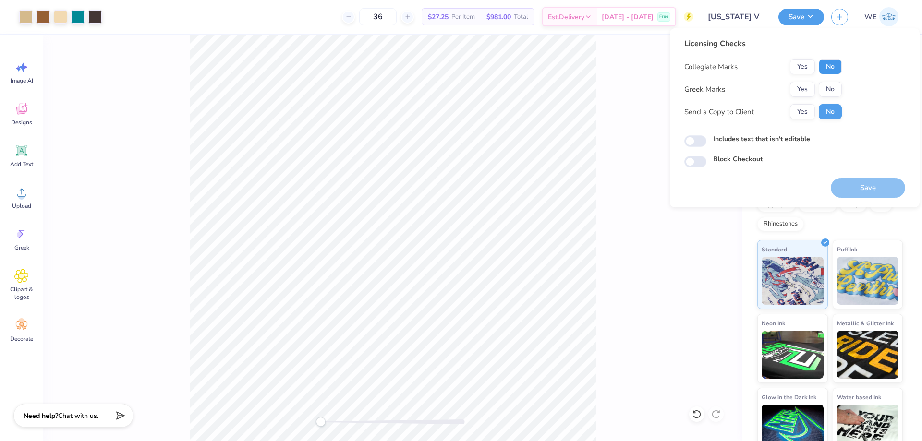
click at [827, 70] on button "No" at bounding box center [829, 66] width 23 height 15
click at [806, 93] on button "Yes" at bounding box center [802, 89] width 25 height 15
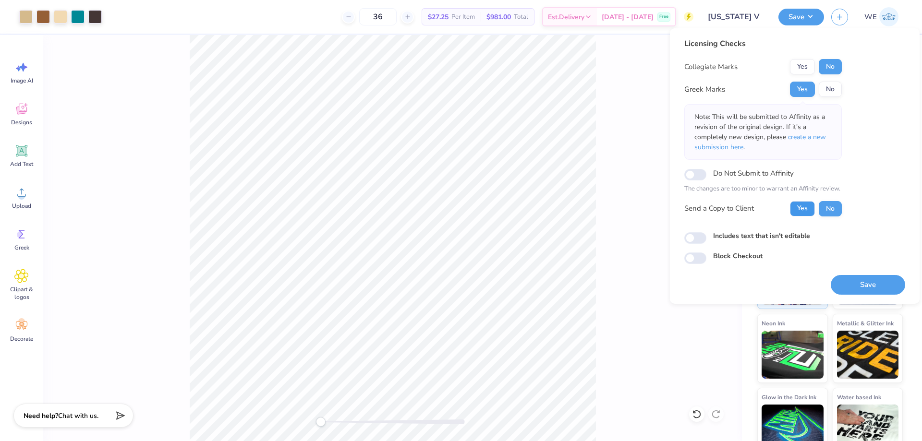
click at [797, 207] on button "Yes" at bounding box center [802, 208] width 25 height 15
click at [694, 241] on input "Includes text that isn't editable" at bounding box center [695, 238] width 22 height 12
checkbox input "true"
click at [840, 284] on button "Save" at bounding box center [867, 285] width 74 height 20
